Goal: Task Accomplishment & Management: Use online tool/utility

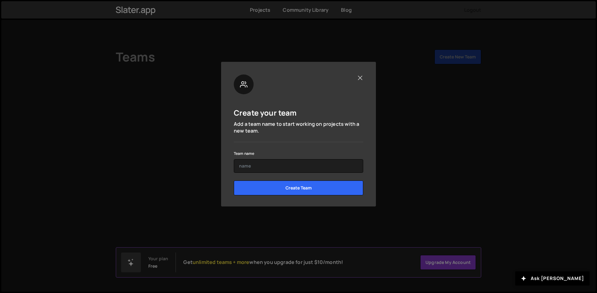
click at [360, 79] on button "Close" at bounding box center [360, 78] width 6 height 6
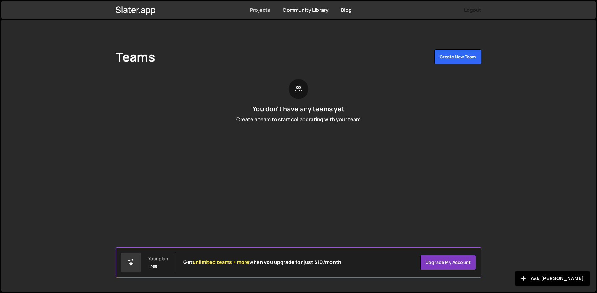
click at [265, 12] on link "Projects" at bounding box center [260, 9] width 20 height 7
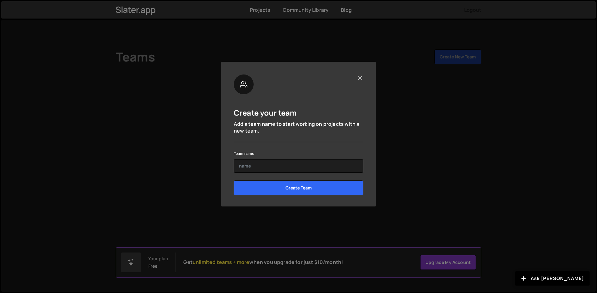
click at [361, 78] on button "Close" at bounding box center [360, 78] width 6 height 6
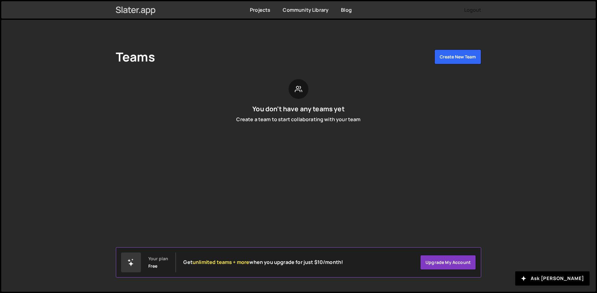
click at [136, 11] on icon at bounding box center [136, 10] width 40 height 11
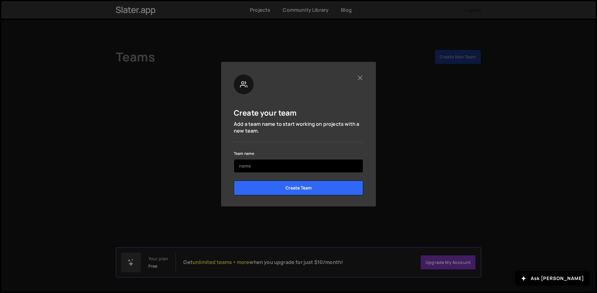
click at [244, 167] on input "text" at bounding box center [298, 166] width 129 height 14
type input "cw"
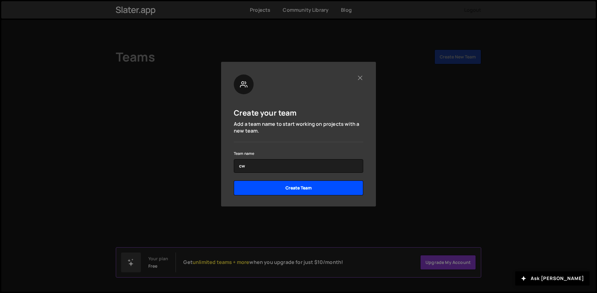
click at [264, 189] on input "Create Team" at bounding box center [298, 188] width 129 height 15
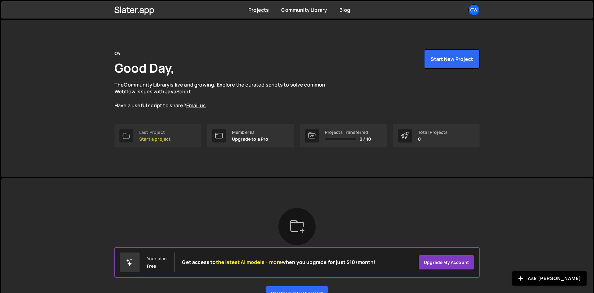
click at [170, 137] on p "Start a project" at bounding box center [154, 139] width 31 height 5
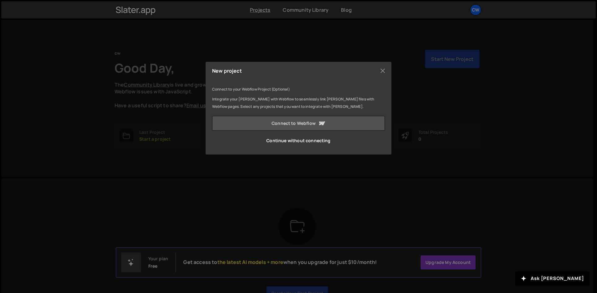
click at [272, 125] on link "Connect to Webflow" at bounding box center [298, 123] width 173 height 15
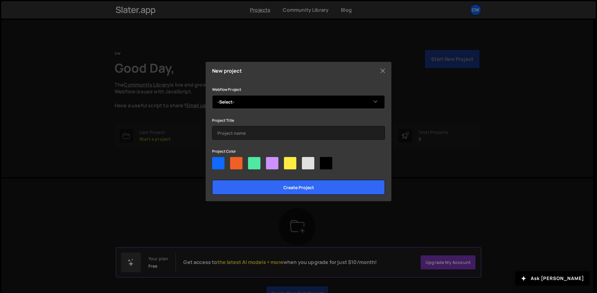
click at [322, 100] on select "-Select- CW2025" at bounding box center [298, 102] width 173 height 14
select select "67eeedb98eaa02ae0ffa8c6f"
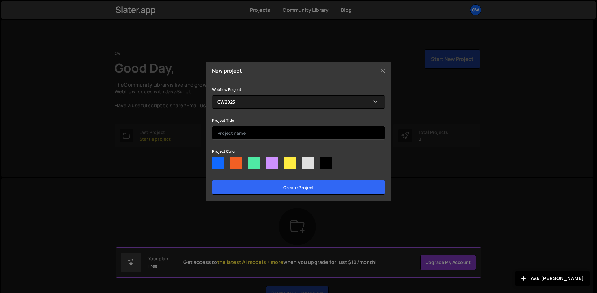
click at [265, 130] on input "text" at bounding box center [298, 133] width 173 height 14
type input "cw-2025"
click at [238, 161] on div at bounding box center [236, 163] width 12 height 12
click at [234, 161] on input"] "radio" at bounding box center [232, 159] width 4 height 4
radio input"] "true"
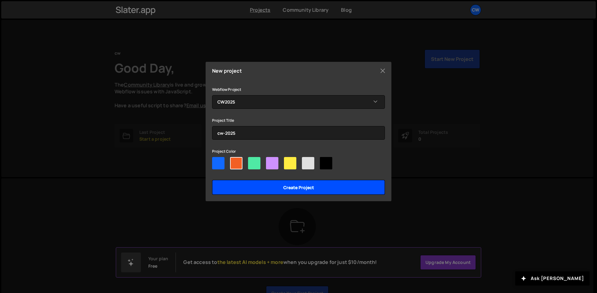
click at [247, 188] on input "Create project" at bounding box center [298, 187] width 173 height 15
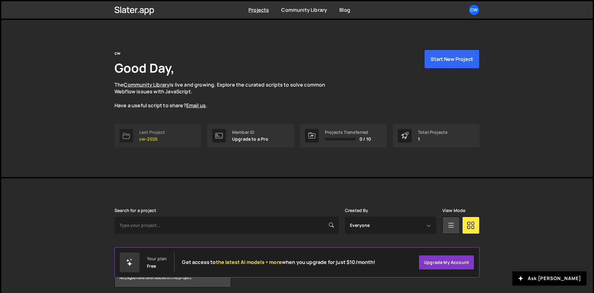
click at [153, 140] on p "cw-2025" at bounding box center [152, 139] width 26 height 5
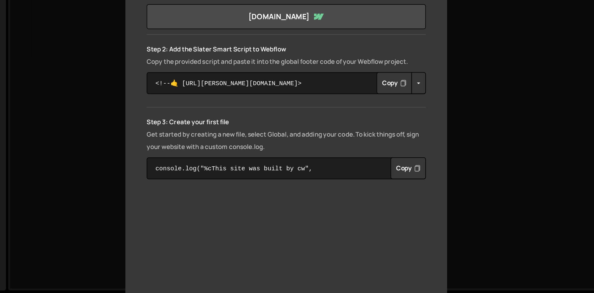
click at [351, 161] on button "Copy" at bounding box center [361, 167] width 21 height 13
click at [214, 212] on textarea "console.log("%cThis site was built by cw", "background:blue;color:#fff;padding:…" at bounding box center [297, 218] width 167 height 13
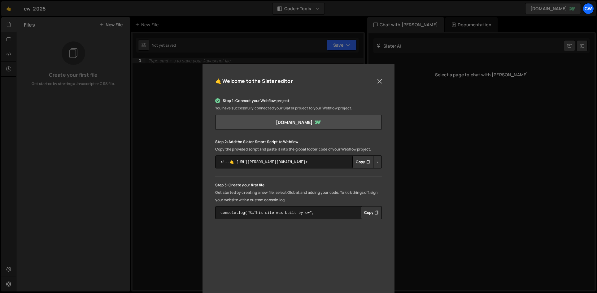
click at [380, 78] on button "Close" at bounding box center [379, 81] width 9 height 9
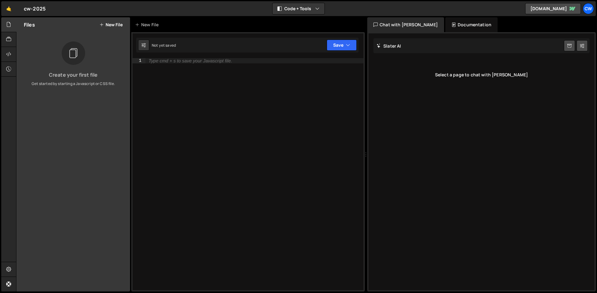
click at [71, 53] on icon at bounding box center [73, 53] width 10 height 14
click at [155, 60] on div "Type cmd + s to save your Javascript file." at bounding box center [190, 60] width 83 height 5
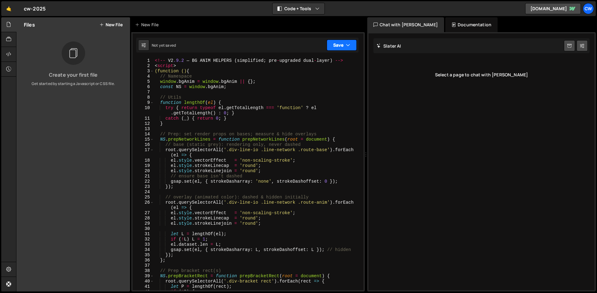
click at [333, 46] on button "Save" at bounding box center [342, 45] width 30 height 11
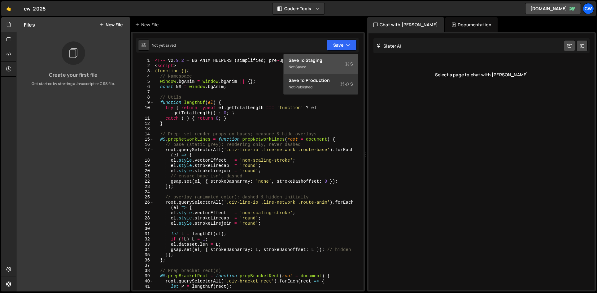
click at [318, 61] on div "Save to Staging S" at bounding box center [320, 60] width 64 height 6
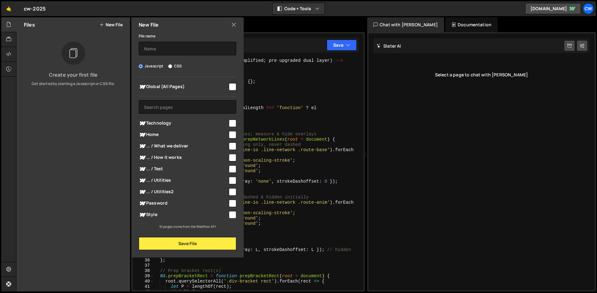
click at [233, 123] on input "checkbox" at bounding box center [232, 123] width 7 height 7
checkbox input "true"
click at [158, 49] on input "text" at bounding box center [187, 49] width 97 height 14
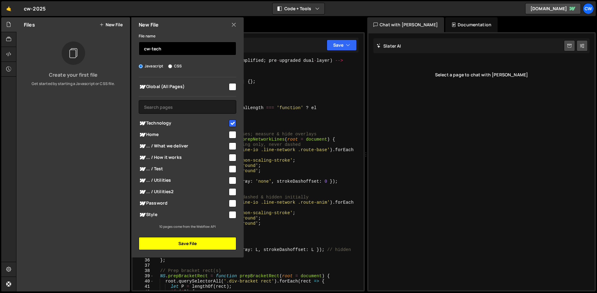
type input "cw-tech"
click at [158, 241] on button "Save File" at bounding box center [187, 243] width 97 height 13
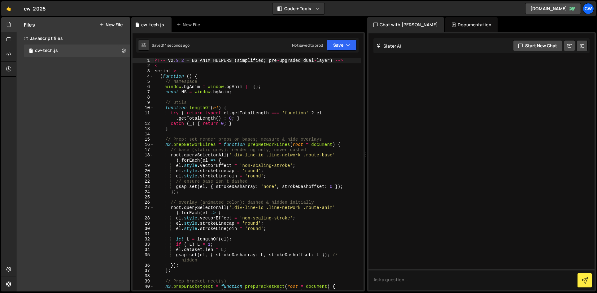
click at [155, 71] on div "<!-- V2 .9.2 — BG ANIM HELPERS ( simplified ; pre - upgraded dual - layer ) -->…" at bounding box center [257, 179] width 207 height 243
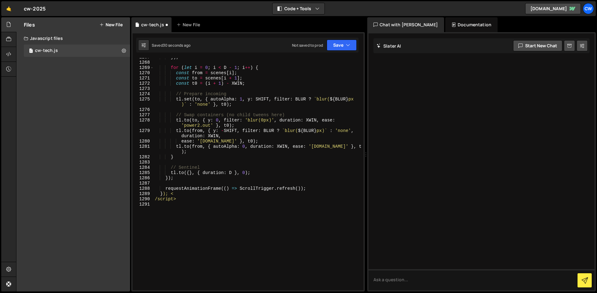
scroll to position [7447, 0]
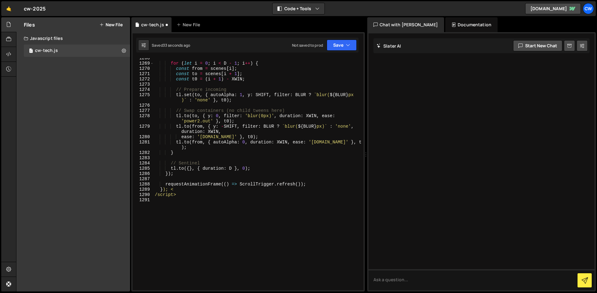
click at [186, 197] on div "for ( let i = 0 ; i < D - 1 ; i ++ ) { const from = scenes [ i ] ; const to = s…" at bounding box center [257, 177] width 207 height 243
click at [171, 190] on div "for ( let i = 0 ; i < D - 1 ; i ++ ) { const from = scenes [ i ] ; const to = s…" at bounding box center [257, 177] width 207 height 243
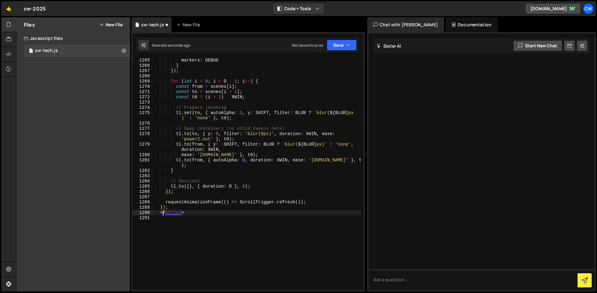
scroll to position [7427, 0]
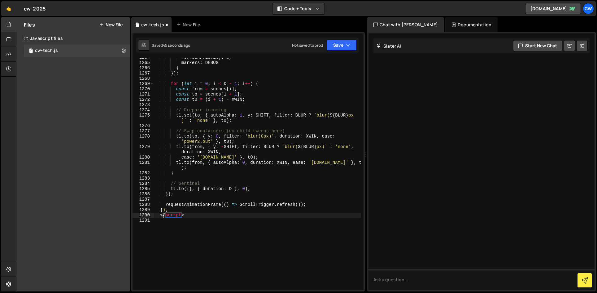
click at [178, 205] on div "refreshPriority : 1 , markers : DEBUG } }) ; for ( let i = 0 ; i < D - 1 ; i ++…" at bounding box center [257, 176] width 207 height 243
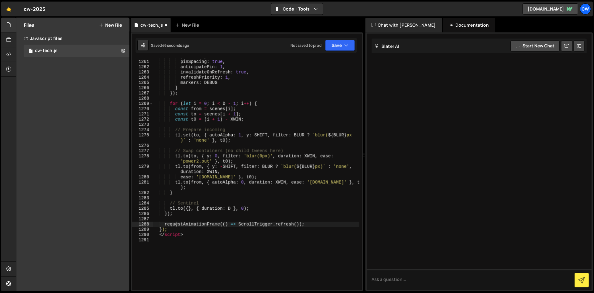
scroll to position [7407, 0]
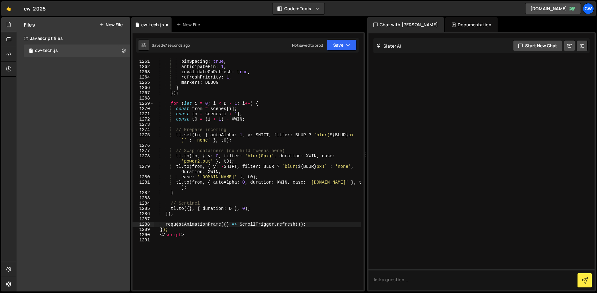
click at [111, 146] on div "Files New File Create your first file Get started by starting a Javascript or C…" at bounding box center [73, 154] width 114 height 275
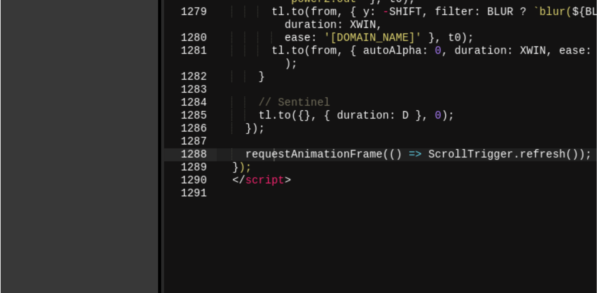
scroll to position [7402, 0]
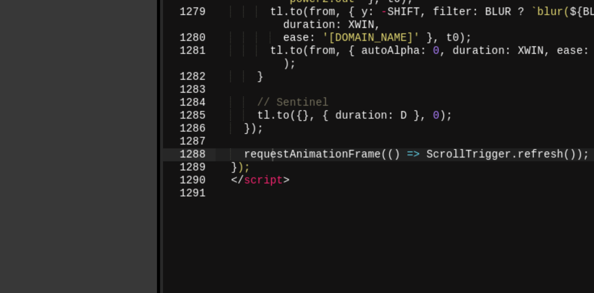
click at [40, 63] on div "Files New File Create your first file Get started by starting a Javascript or C…" at bounding box center [73, 154] width 114 height 274
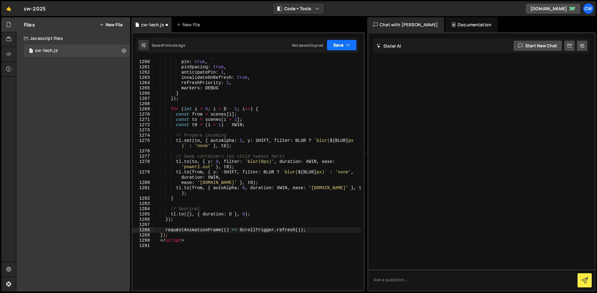
click at [336, 46] on button "Save" at bounding box center [342, 45] width 30 height 11
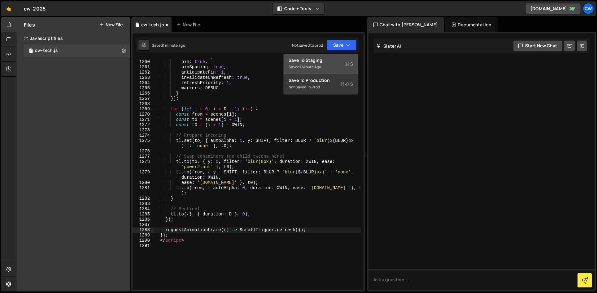
click at [325, 61] on div "Save to Staging S" at bounding box center [320, 60] width 64 height 6
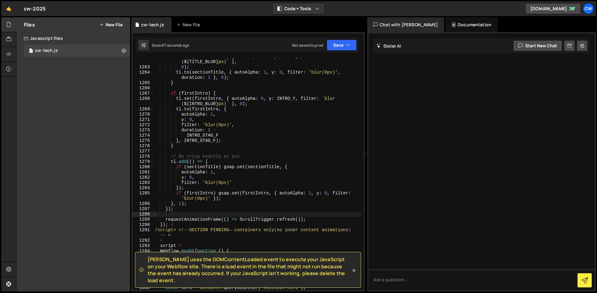
scroll to position [0, 0]
click at [354, 274] on icon at bounding box center [354, 271] width 6 height 6
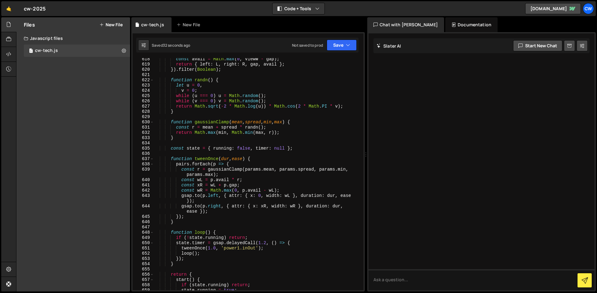
scroll to position [3591, 0]
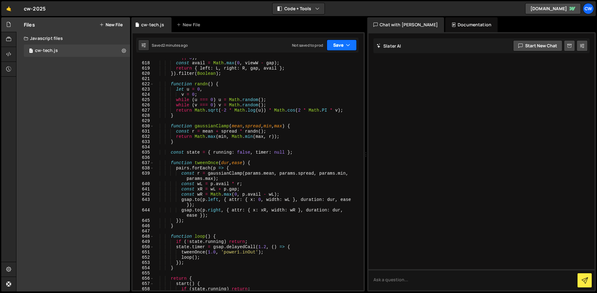
click at [337, 47] on button "Save" at bounding box center [342, 45] width 30 height 11
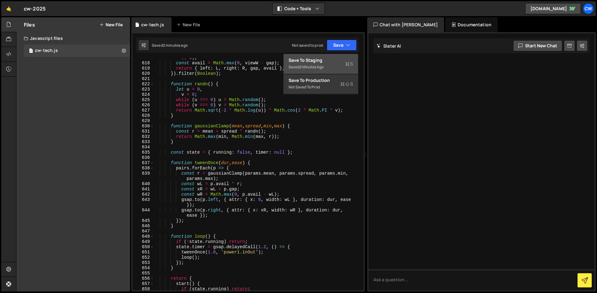
click at [321, 65] on div "2 minutes ago" at bounding box center [311, 66] width 24 height 5
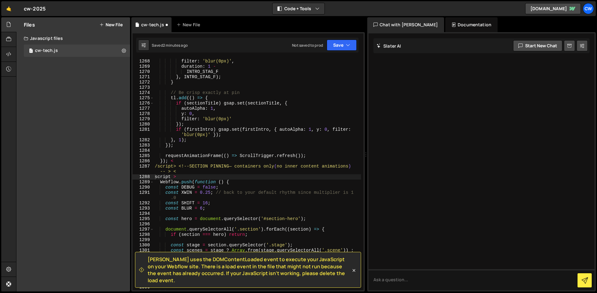
scroll to position [7344, 0]
drag, startPoint x: 149, startPoint y: 267, endPoint x: 347, endPoint y: 278, distance: 197.8
click at [347, 278] on span "Slater uses the DOMContentLoaded event to execute your JavaScript on your Webfl…" at bounding box center [249, 270] width 203 height 28
copy span "Slater uses the DOMContentLoaded event to execute your JavaScript on your Webfl…"
click at [209, 113] on div "y : 0 , filter : 'blur(0px)' , duration : 1 - INTRO_STAG_F } , INTRO_STAG_F ) ;…" at bounding box center [257, 175] width 207 height 243
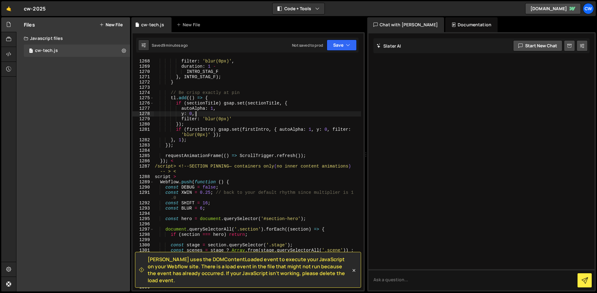
type textarea "/script>"
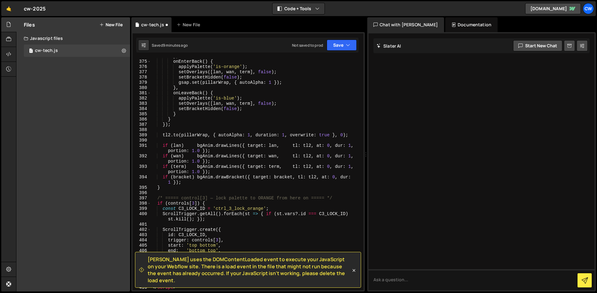
scroll to position [2162, 0]
click at [335, 46] on button "Save" at bounding box center [342, 45] width 30 height 11
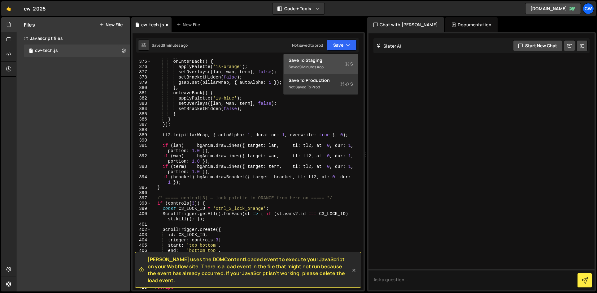
click at [322, 65] on div "9 minutes ago" at bounding box center [311, 66] width 24 height 5
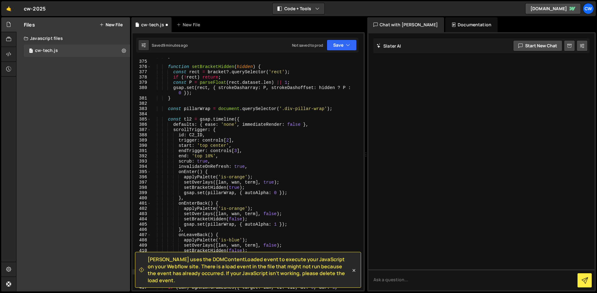
scroll to position [2151, 0]
click at [355, 274] on icon at bounding box center [354, 271] width 6 height 6
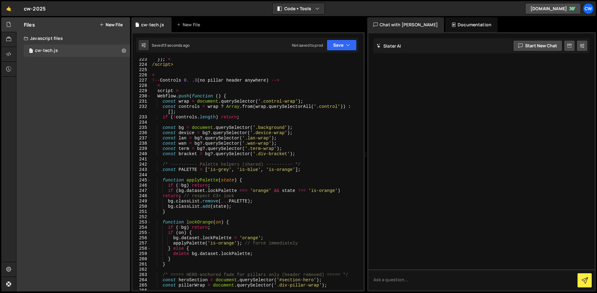
scroll to position [1269, 0]
click at [137, 103] on div "231" at bounding box center [141, 101] width 19 height 5
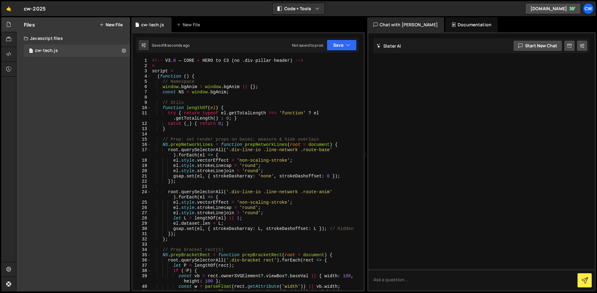
scroll to position [0, 0]
type textarea "/script>"
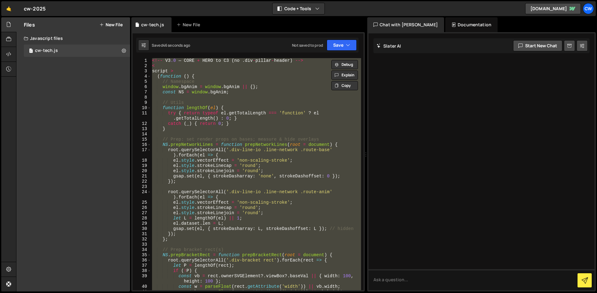
paste textarea
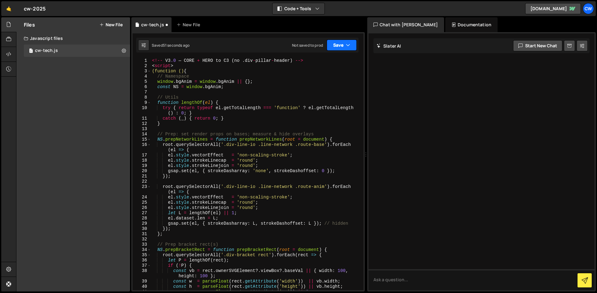
click at [335, 47] on button "Save" at bounding box center [342, 45] width 30 height 11
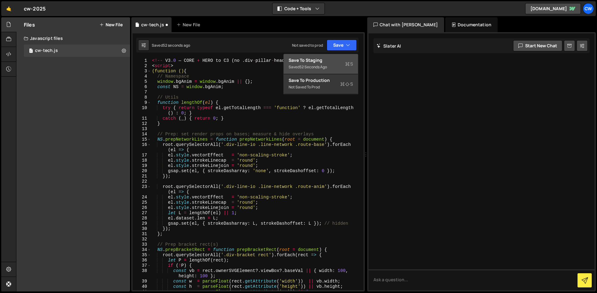
click at [326, 66] on div "52 seconds ago" at bounding box center [313, 66] width 28 height 5
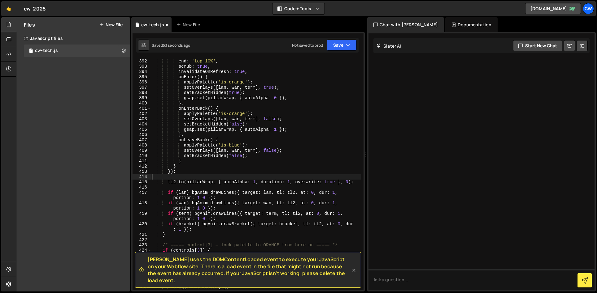
scroll to position [2246, 0]
click at [353, 272] on icon at bounding box center [354, 270] width 3 height 3
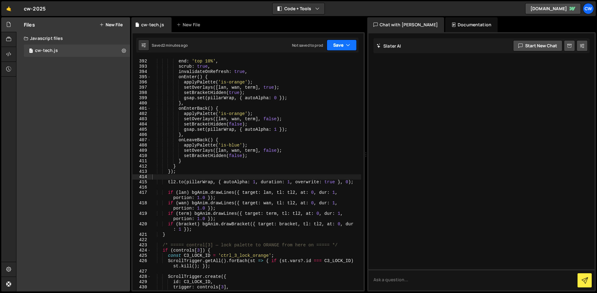
click at [348, 45] on icon "button" at bounding box center [348, 45] width 4 height 6
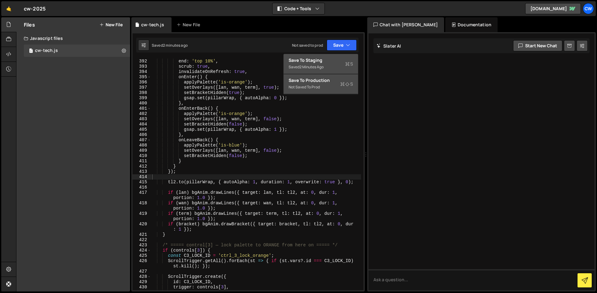
click at [322, 84] on button "Save to Production S Not saved to prod" at bounding box center [320, 84] width 74 height 20
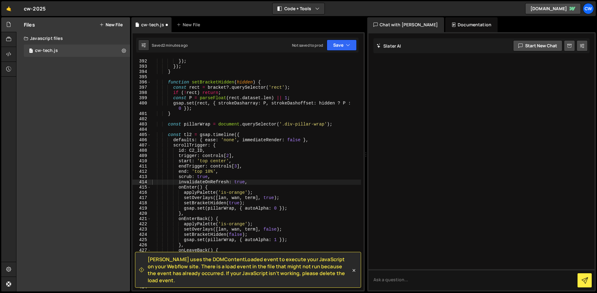
scroll to position [2225, 0]
click at [389, 279] on textarea at bounding box center [481, 280] width 226 height 21
click at [352, 274] on icon at bounding box center [354, 271] width 6 height 6
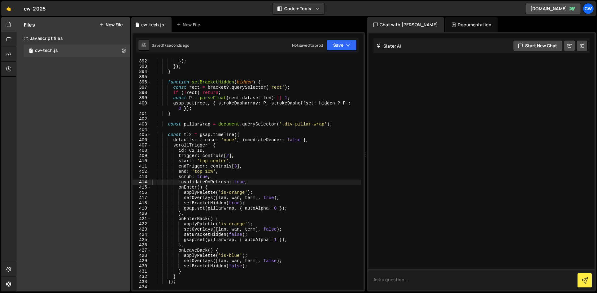
click at [386, 280] on textarea at bounding box center [481, 280] width 226 height 21
click at [340, 44] on button "Save" at bounding box center [342, 45] width 30 height 11
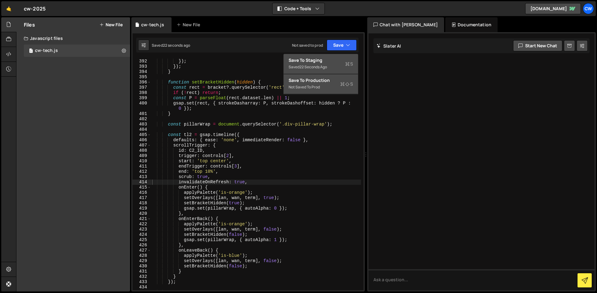
click at [327, 79] on div "Save to Production S" at bounding box center [320, 80] width 64 height 6
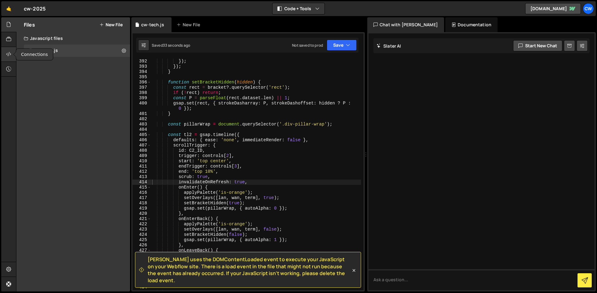
click at [9, 56] on icon at bounding box center [8, 54] width 5 height 7
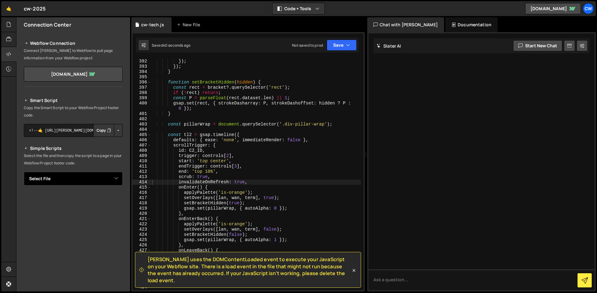
click at [48, 179] on select "Select File cw-tech.js" at bounding box center [73, 179] width 99 height 14
select select "45110"
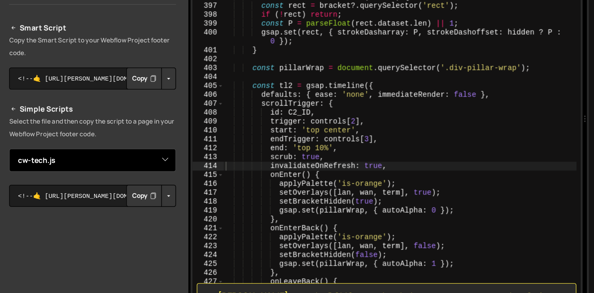
scroll to position [0, 0]
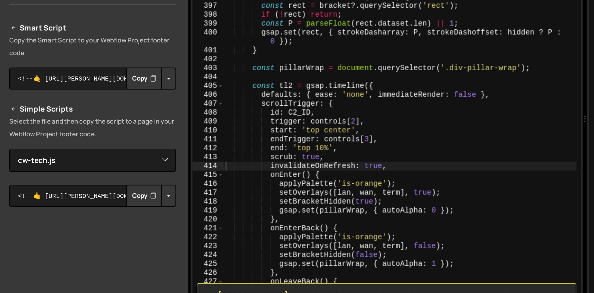
click at [228, 78] on div "gsap . set ( el , { strokeDasharray : L , strokeDashoffset : hidden ? L : 0 }) …" at bounding box center [256, 172] width 210 height 248
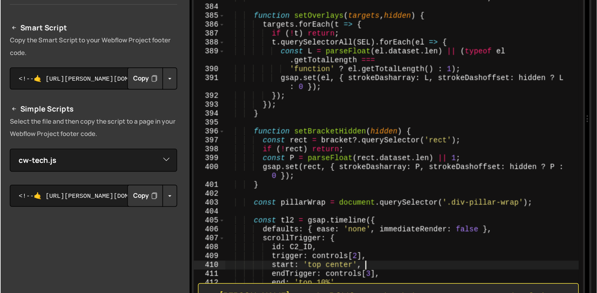
scroll to position [2145, 0]
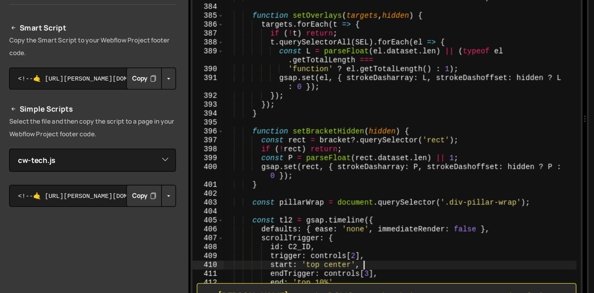
click at [101, 97] on div "Smart Script Copy the Smart Script to your Webflow Project footer code. <!--🤙 h…" at bounding box center [73, 215] width 99 height 237
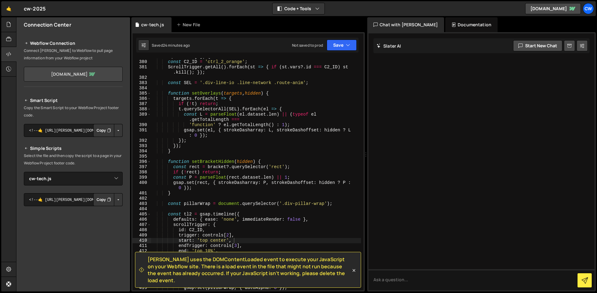
click at [80, 71] on link "cw-2025.webflow.io" at bounding box center [73, 74] width 99 height 15
click at [10, 268] on icon at bounding box center [8, 269] width 5 height 7
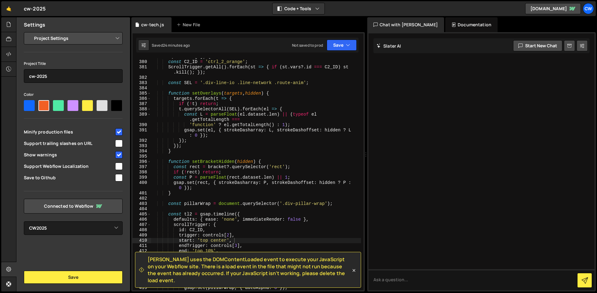
scroll to position [0, 0]
click at [271, 132] on div "if ( controls [ 2 ]) { const C2_ID = 'ctrl_2_orange' ; ScrollTrigger . getAll (…" at bounding box center [256, 175] width 210 height 243
type textarea "/script>"
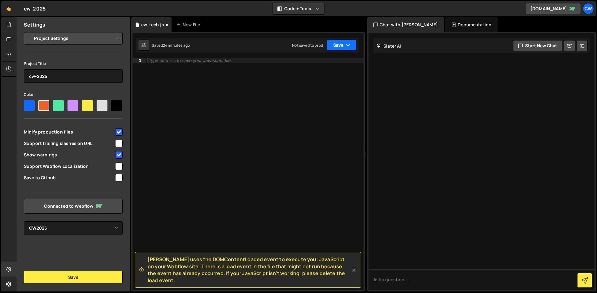
click at [340, 45] on button "Save" at bounding box center [342, 45] width 30 height 11
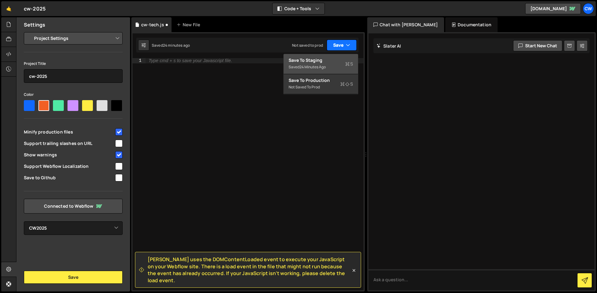
click at [323, 63] on div "Saved 24 minutes ago" at bounding box center [320, 66] width 64 height 7
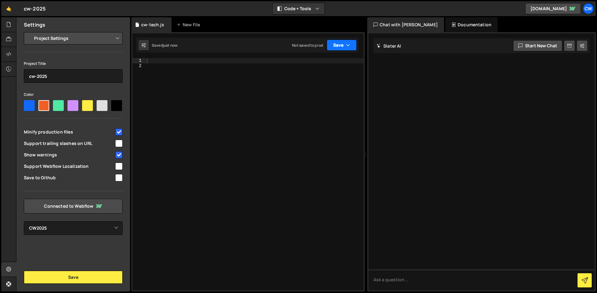
click at [341, 42] on button "Save" at bounding box center [342, 45] width 30 height 11
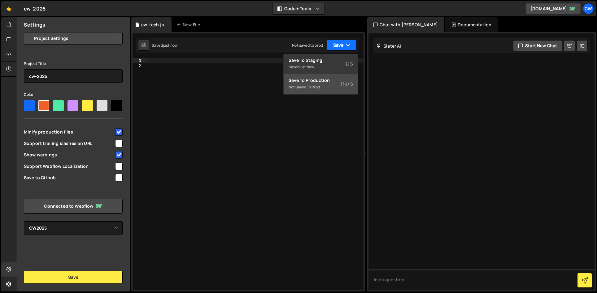
click at [326, 84] on button "Save to Production S Not saved to prod" at bounding box center [320, 84] width 74 height 20
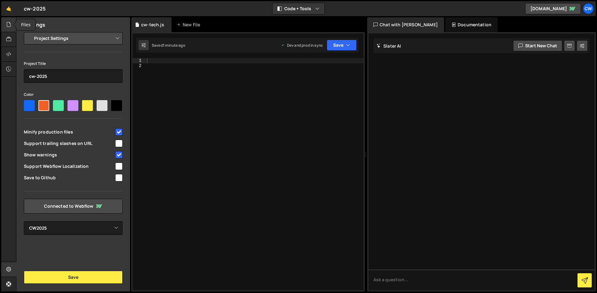
click at [9, 22] on icon at bounding box center [8, 24] width 5 height 7
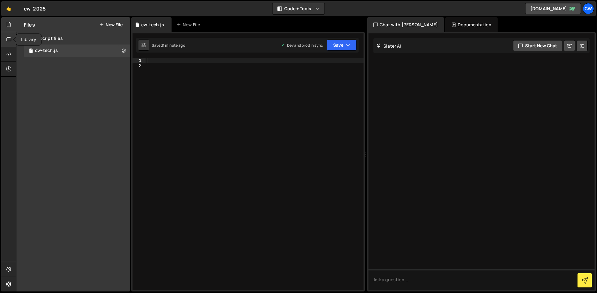
click at [7, 40] on icon at bounding box center [8, 39] width 5 height 7
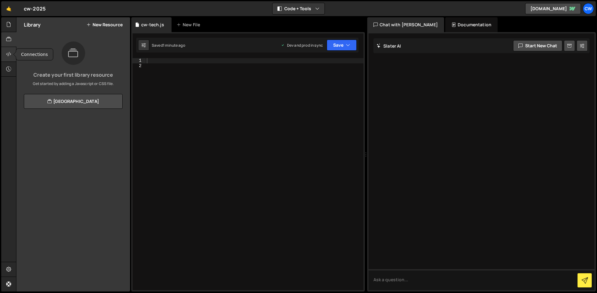
click at [7, 56] on icon at bounding box center [8, 54] width 5 height 7
